Goal: Find specific page/section: Find specific page/section

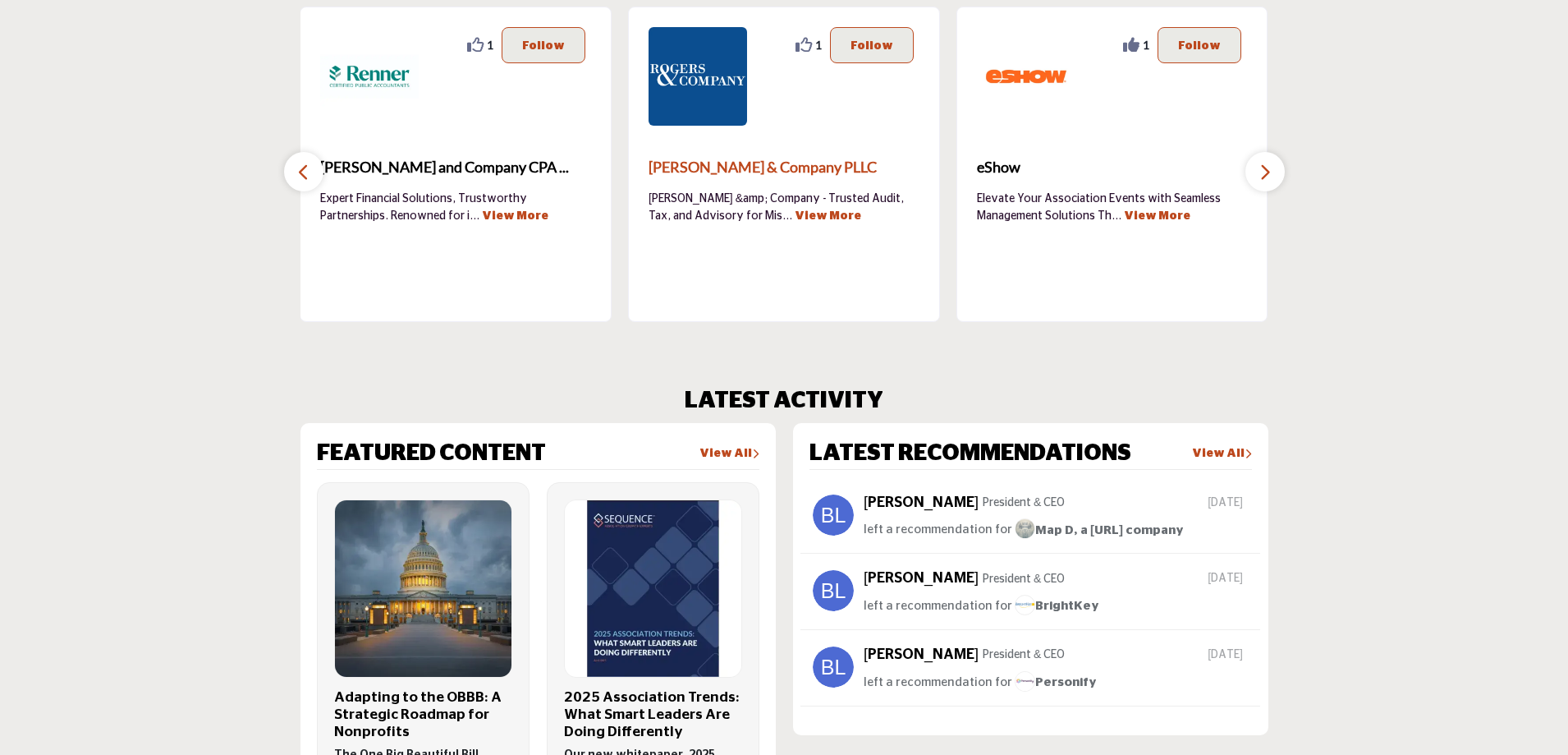
scroll to position [657, 0]
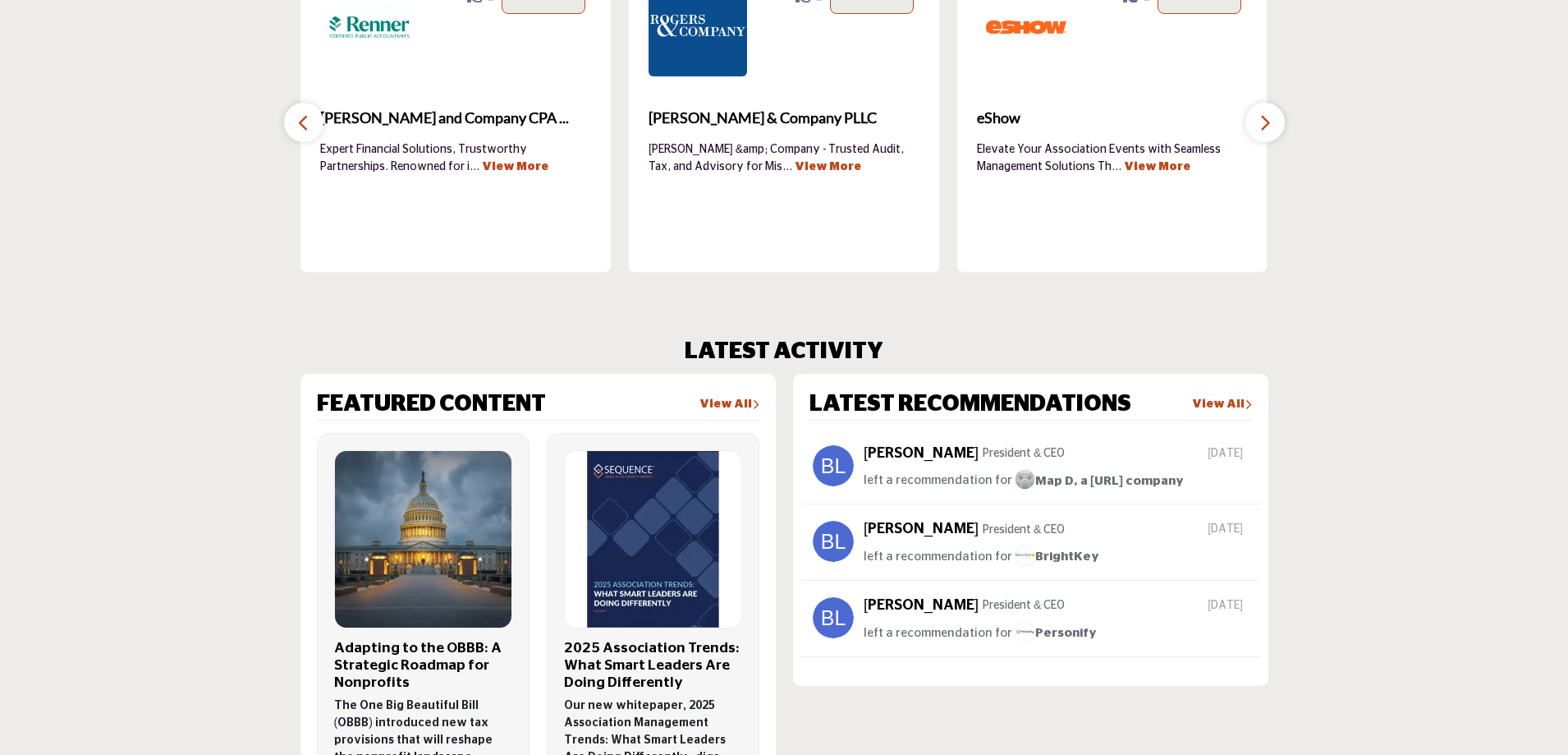
click at [1277, 118] on button "button" at bounding box center [1264, 122] width 39 height 39
click at [320, 121] on button "button" at bounding box center [304, 122] width 39 height 39
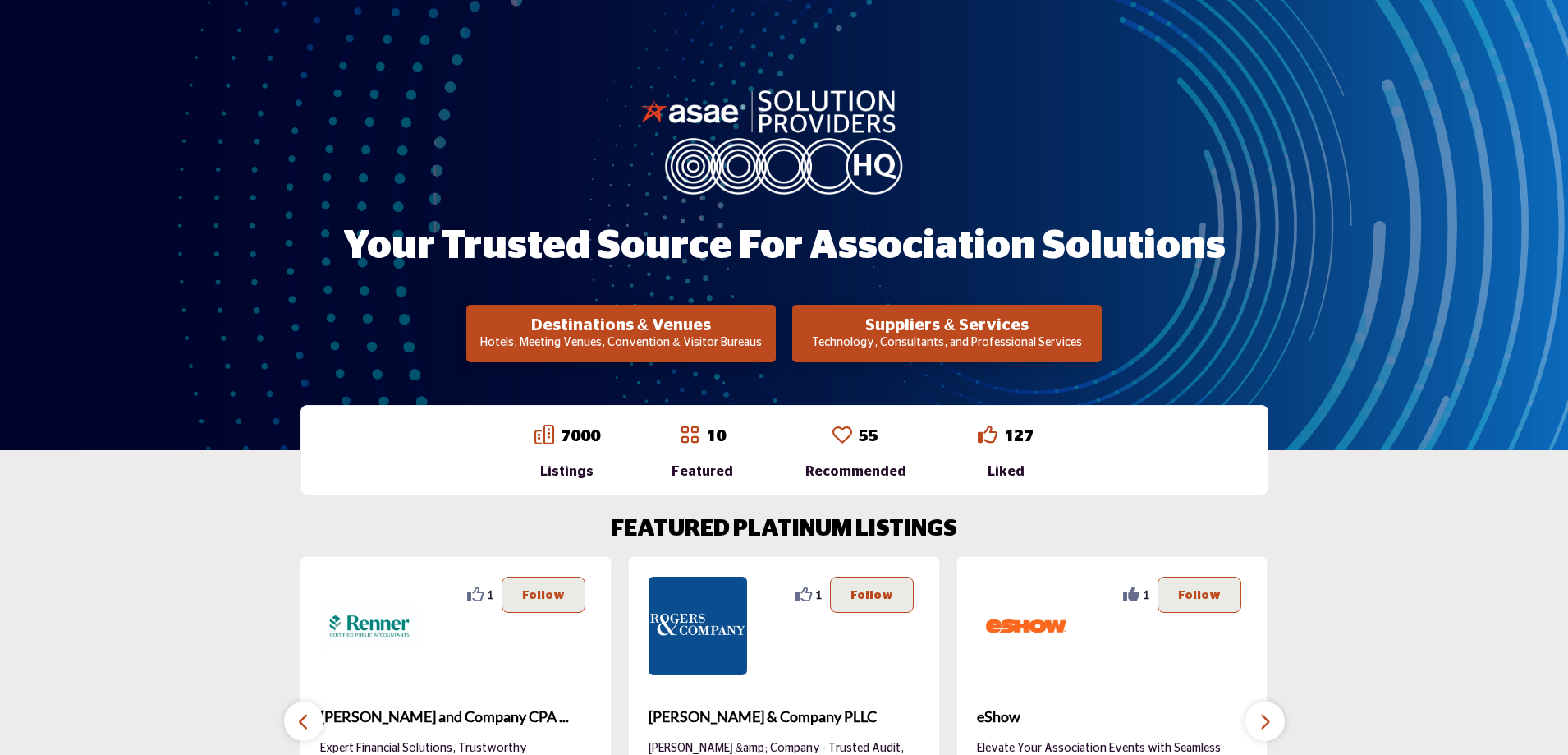
scroll to position [0, 0]
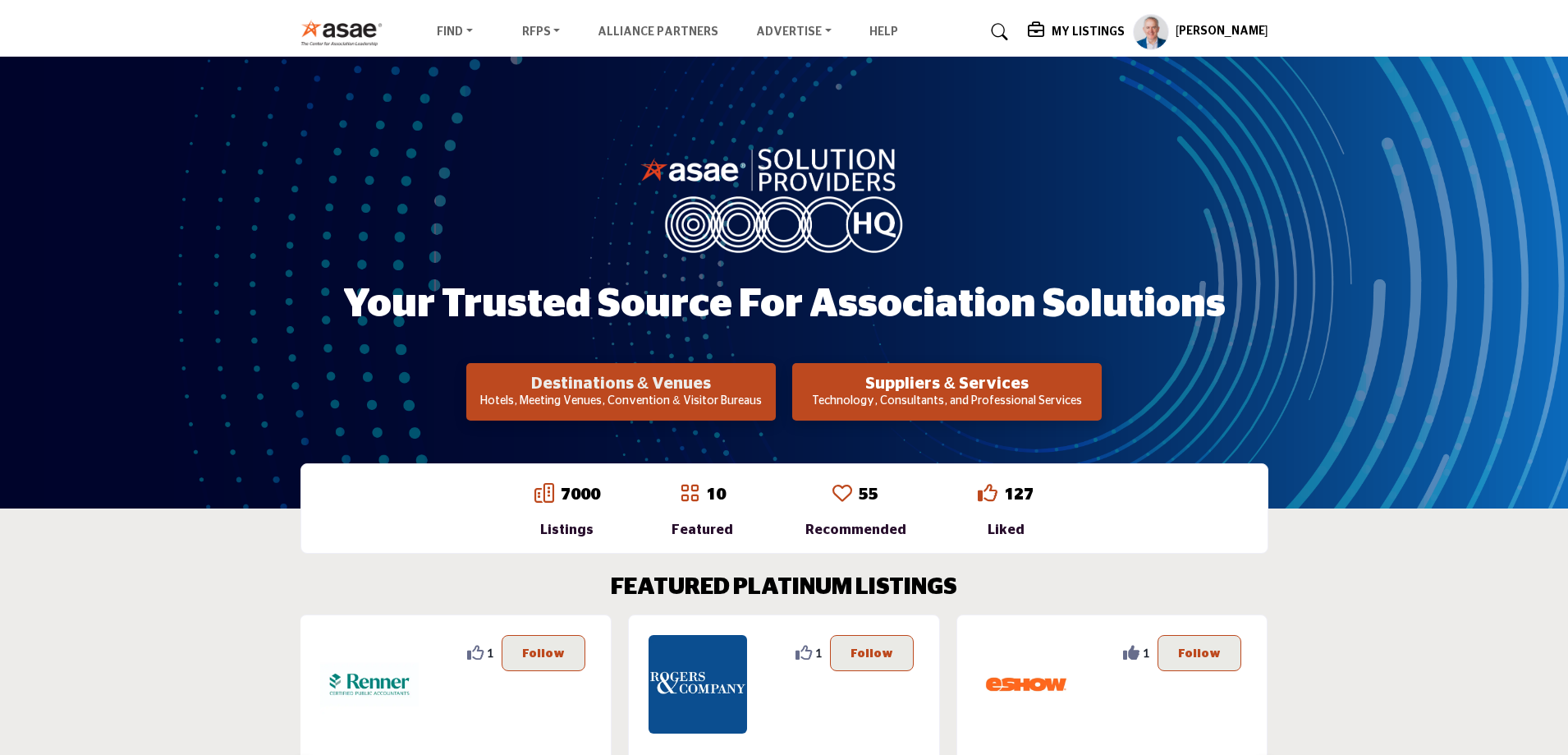
click at [673, 377] on h2 "Destinations & Venues" at bounding box center [621, 383] width 300 height 20
